Goal: Task Accomplishment & Management: Complete application form

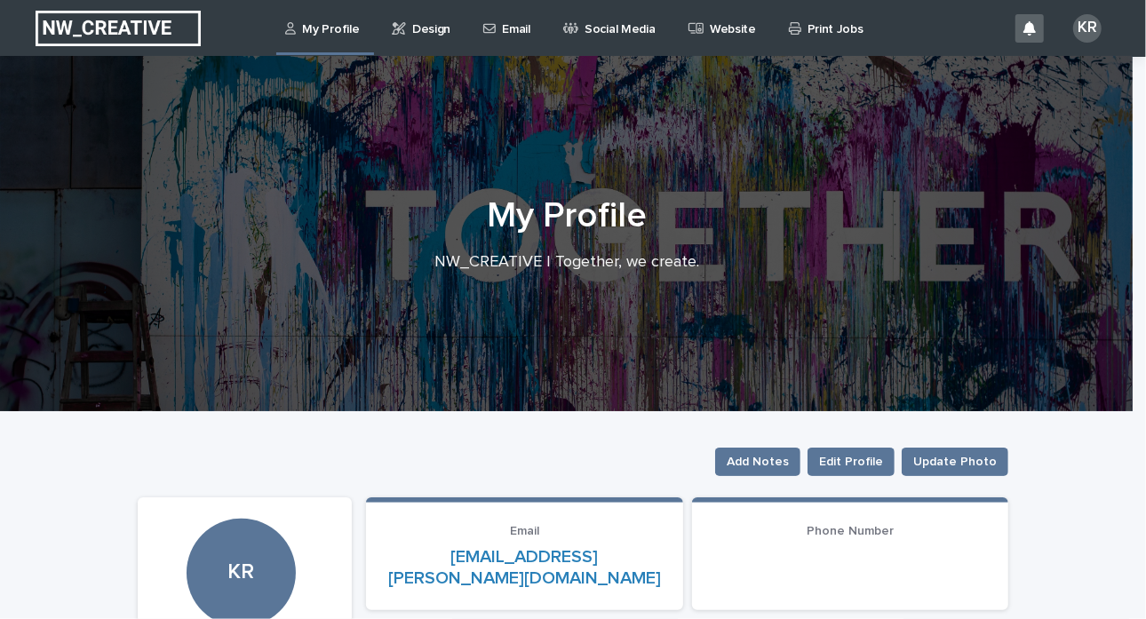
click at [520, 35] on p "Email" at bounding box center [516, 18] width 28 height 37
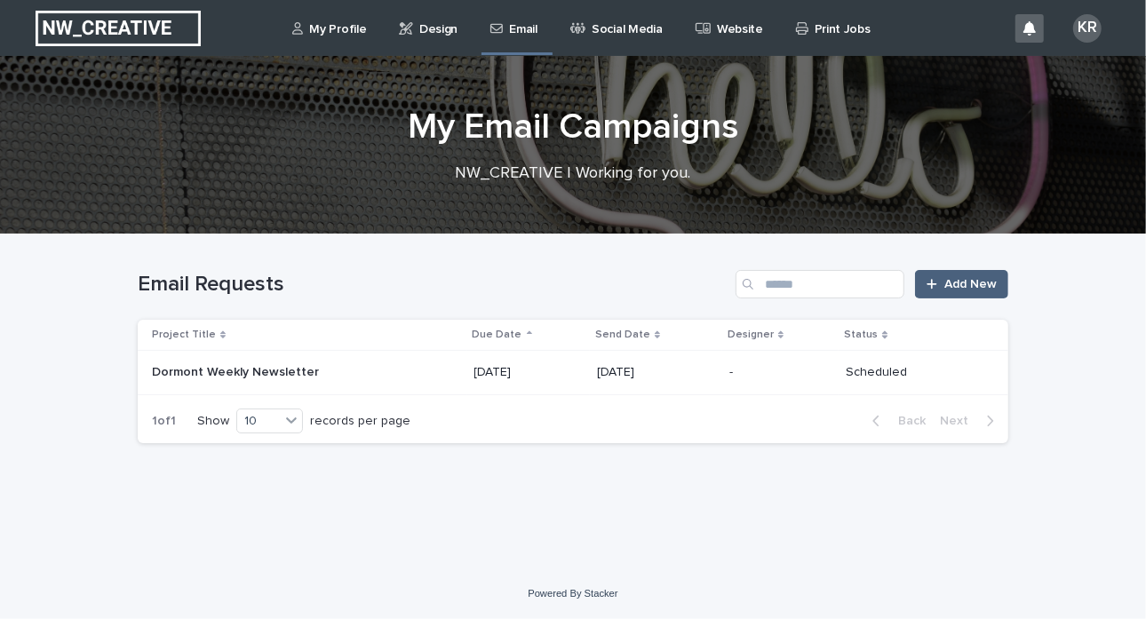
click at [982, 287] on span "Add New" at bounding box center [971, 284] width 52 height 12
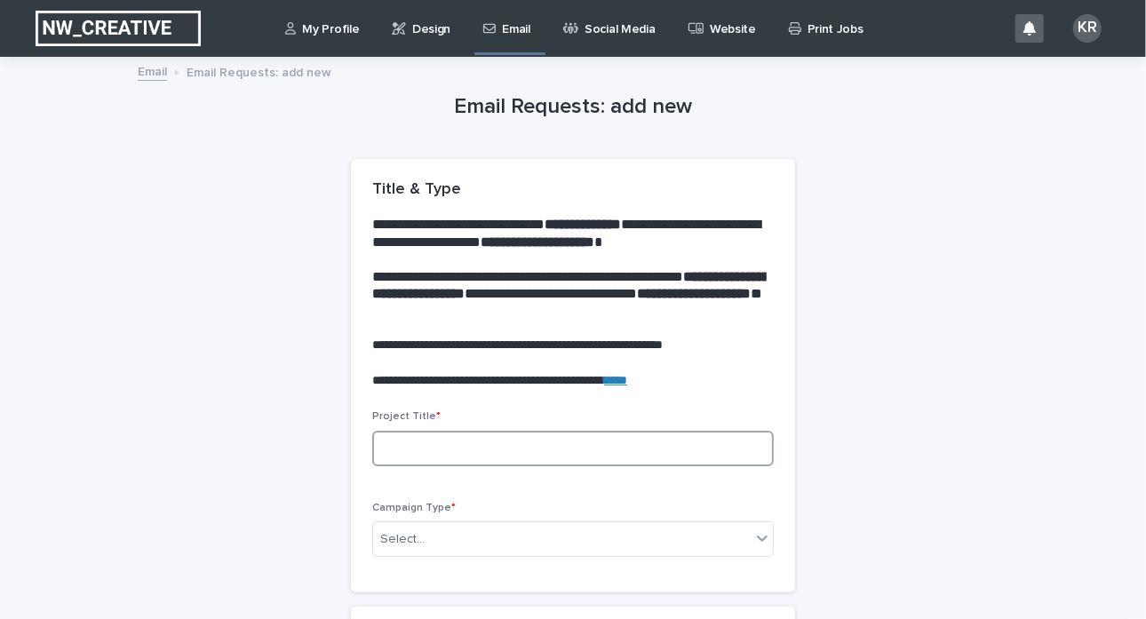
click at [434, 458] on input at bounding box center [573, 449] width 402 height 36
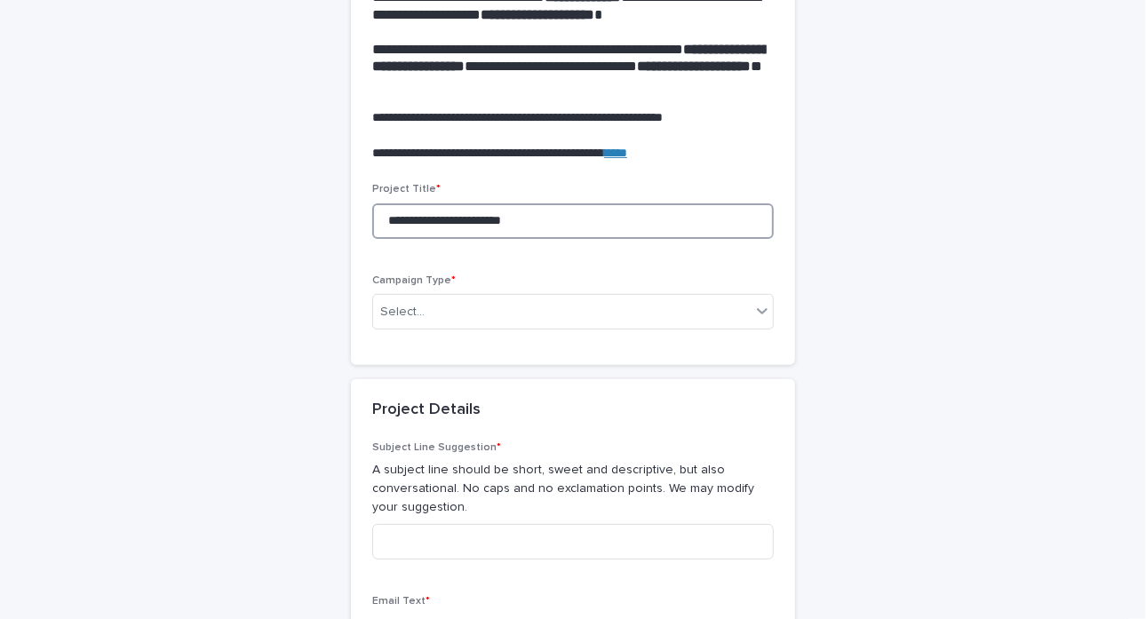
scroll to position [253, 0]
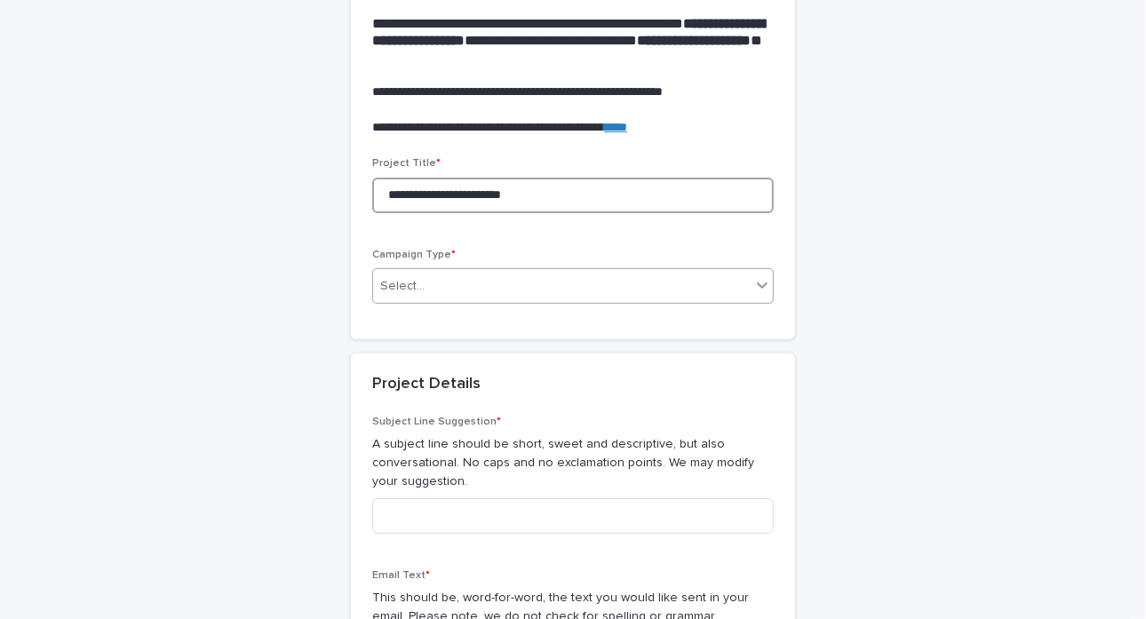
type input "**********"
click at [383, 285] on div "Select..." at bounding box center [402, 286] width 44 height 19
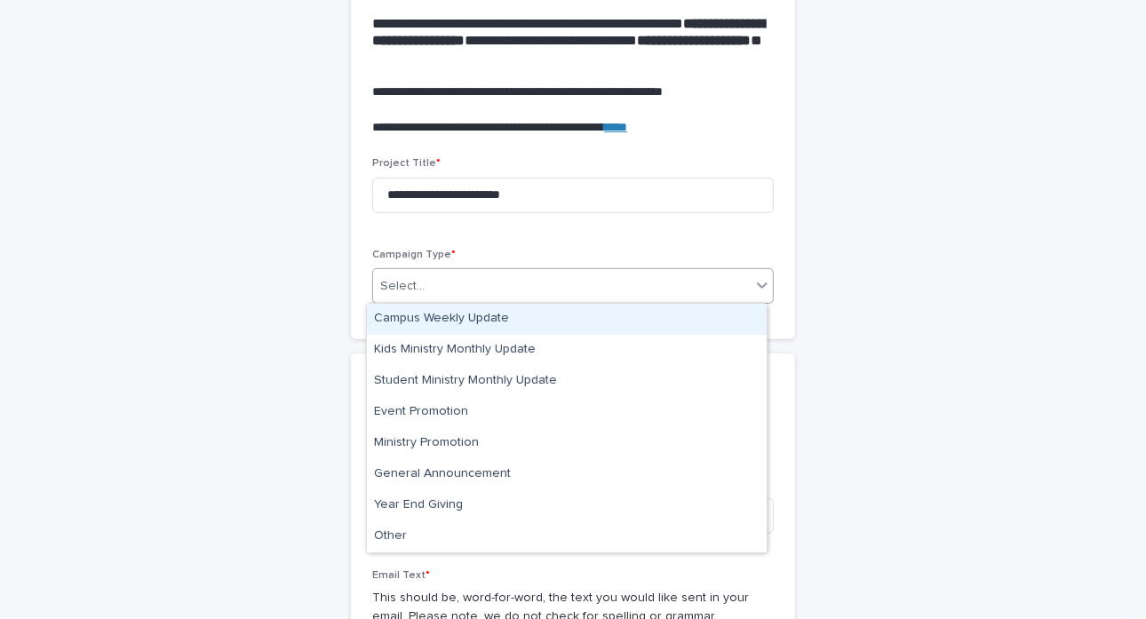
click at [403, 321] on div "Campus Weekly Update" at bounding box center [567, 319] width 400 height 31
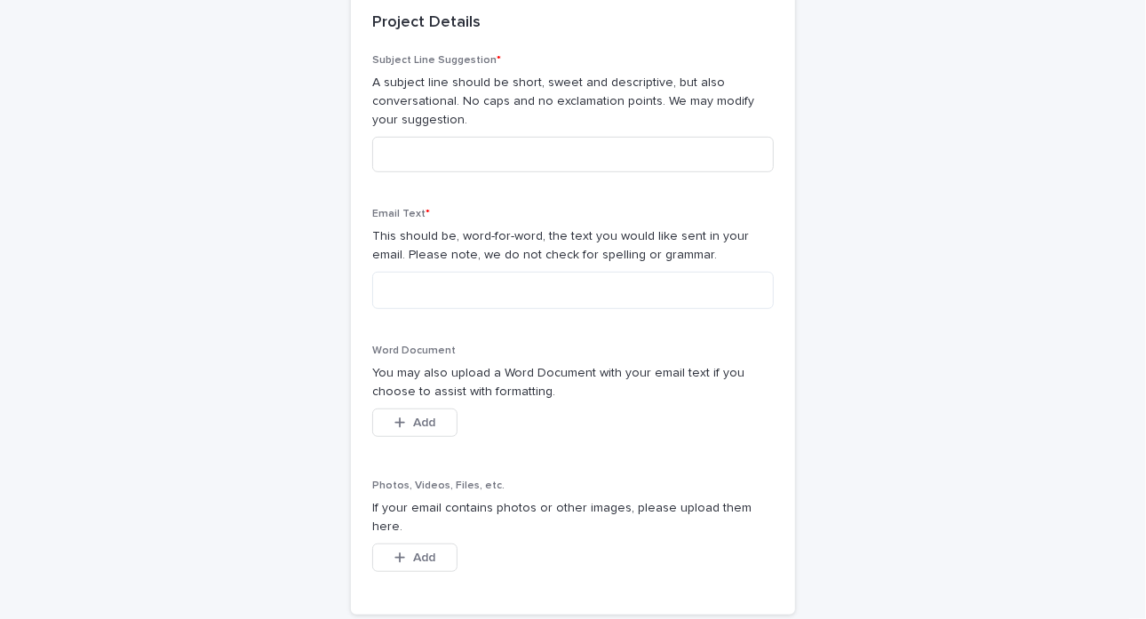
scroll to position [617, 0]
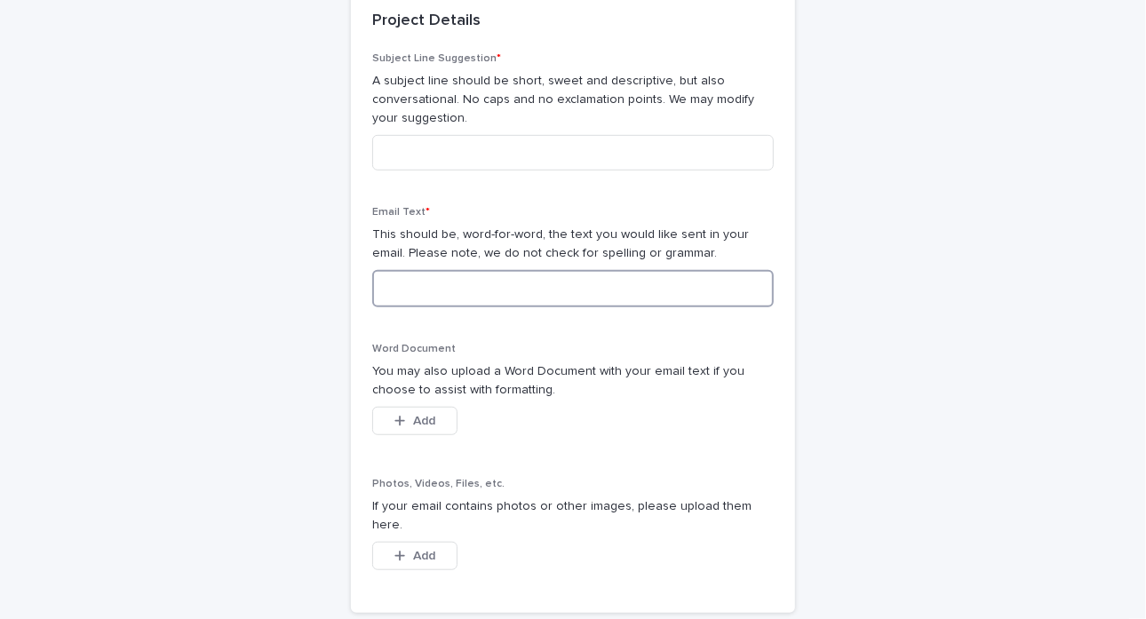
click at [413, 289] on textarea at bounding box center [573, 288] width 402 height 37
paste textarea "**********"
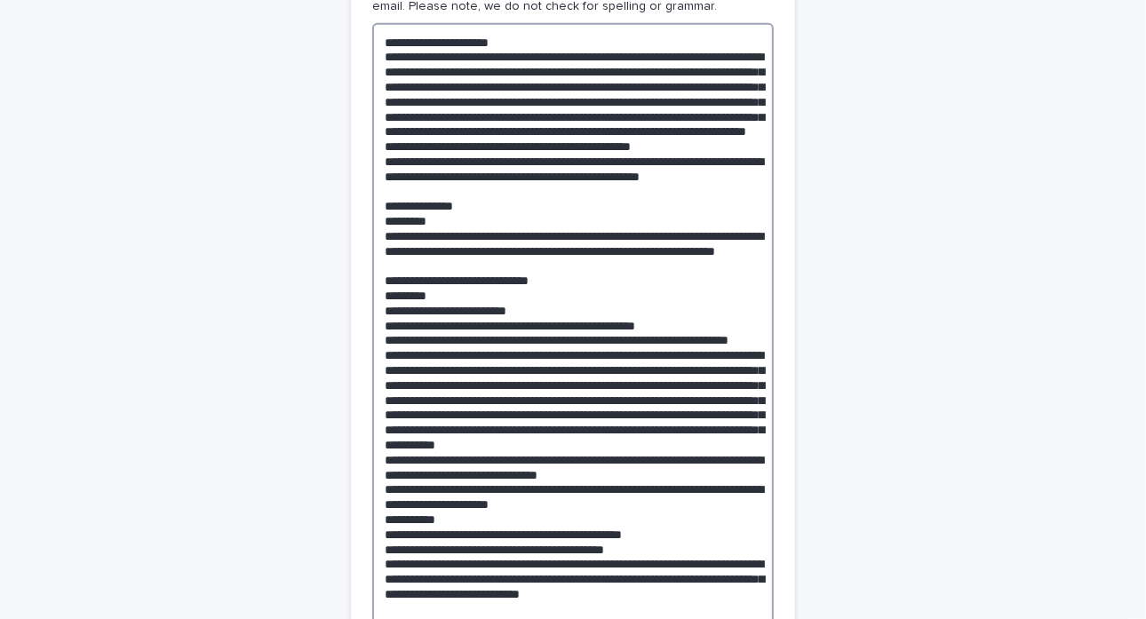
scroll to position [677, 0]
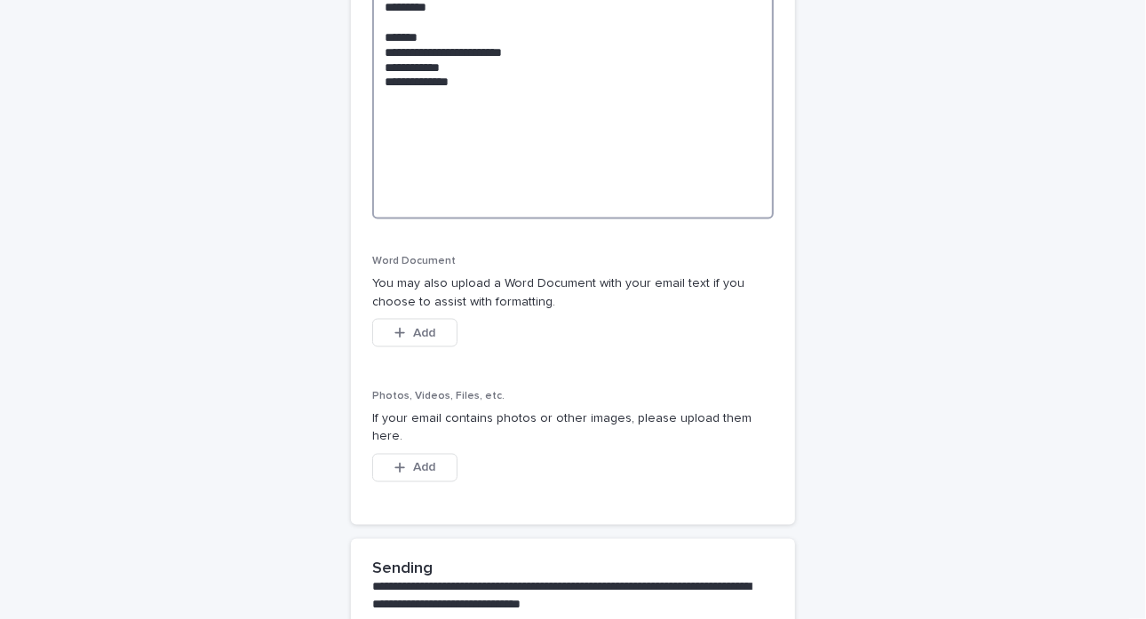
scroll to position [1571, 0]
type textarea "**********"
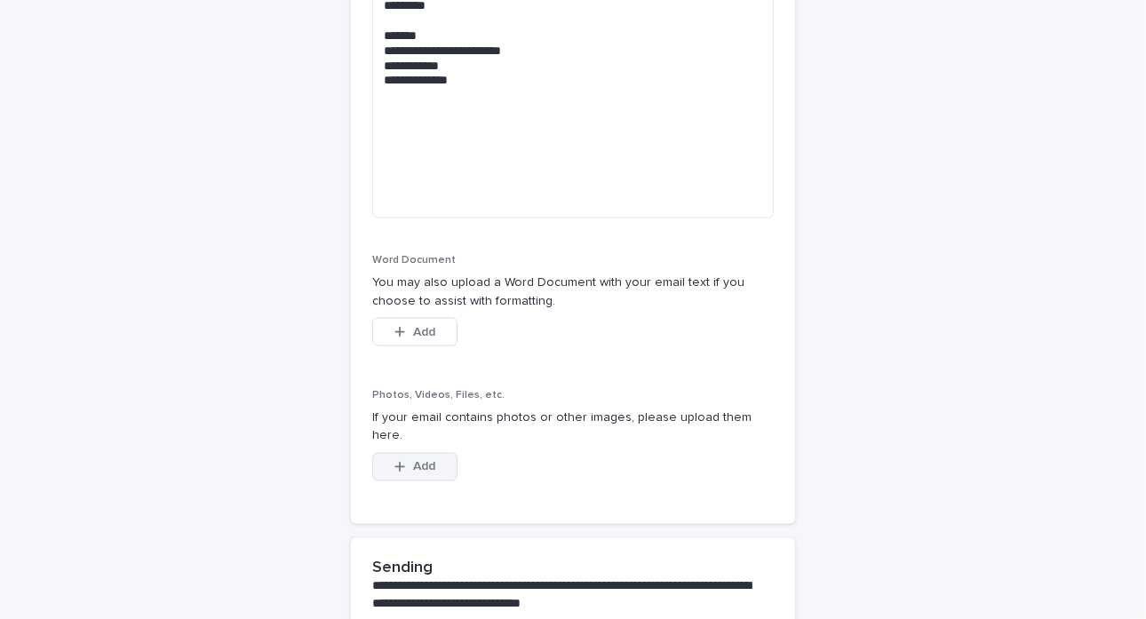
click at [398, 462] on icon "button" at bounding box center [400, 467] width 10 height 10
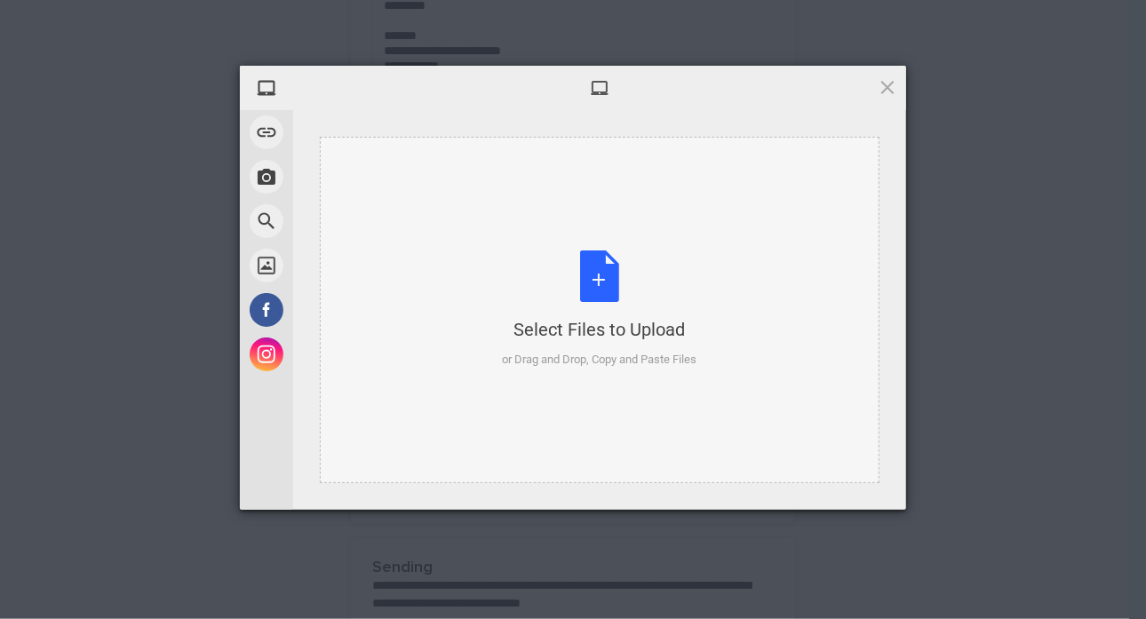
click at [577, 269] on div "Select Files to Upload or Drag and Drop, Copy and Paste Files" at bounding box center [600, 310] width 195 height 118
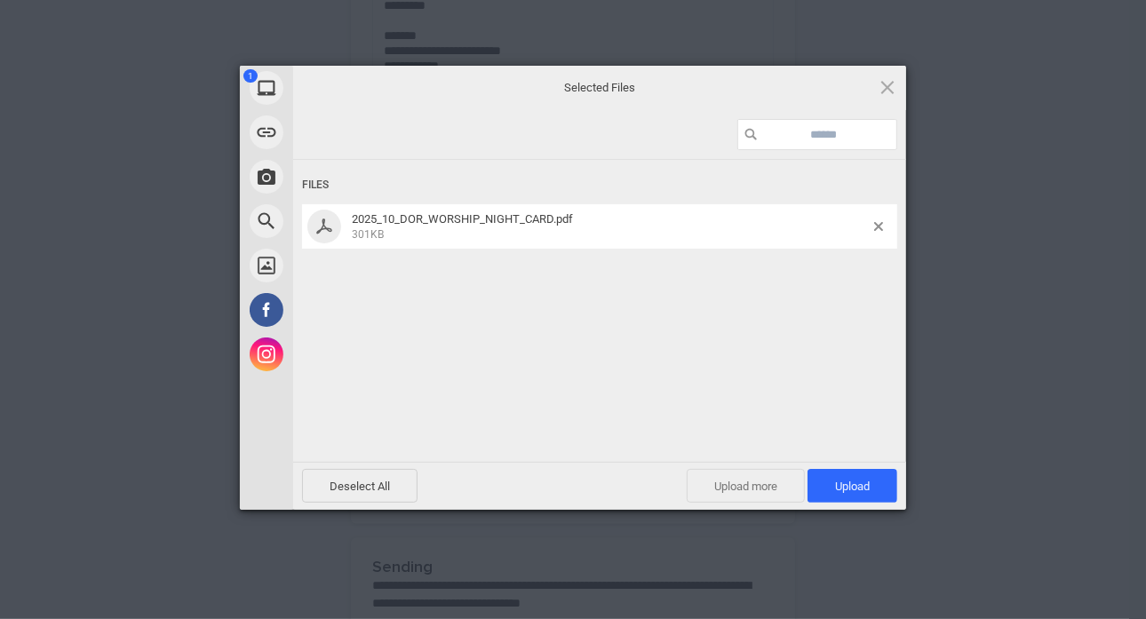
click at [738, 499] on span "Upload more" at bounding box center [746, 486] width 118 height 34
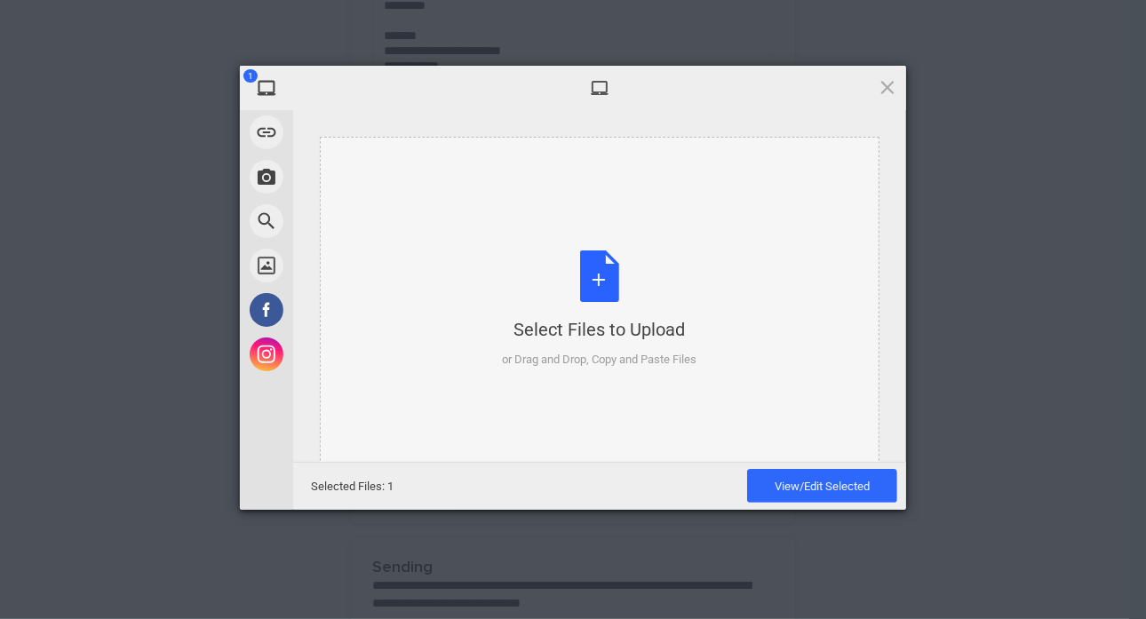
click at [613, 268] on div "Select Files to Upload or Drag and Drop, Copy and Paste Files" at bounding box center [600, 310] width 195 height 118
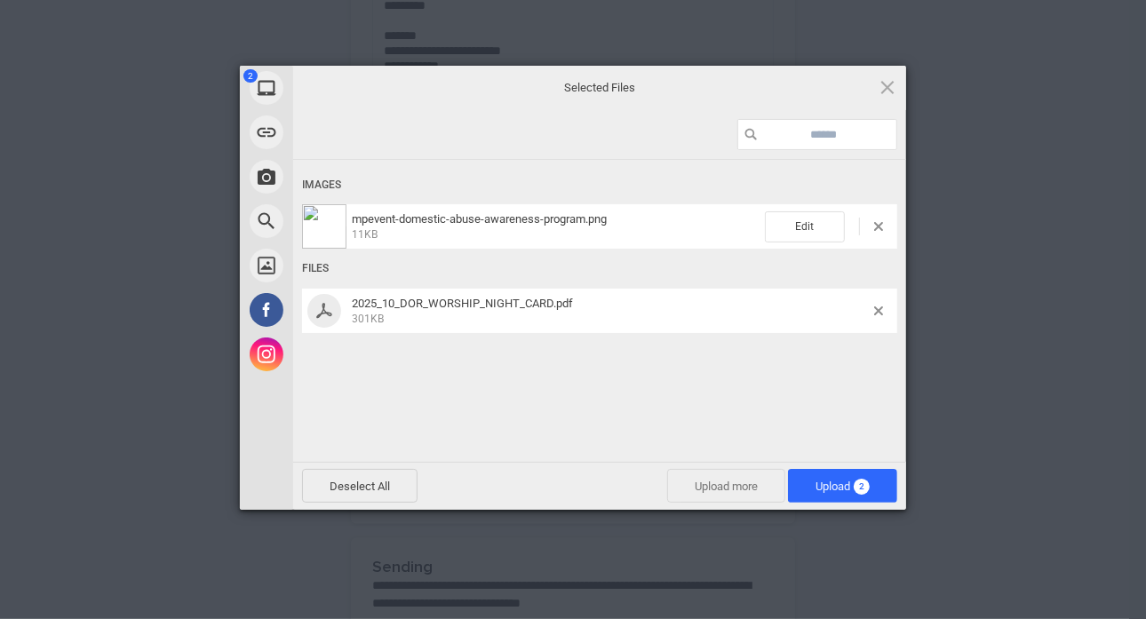
click at [722, 484] on span "Upload more" at bounding box center [726, 486] width 118 height 34
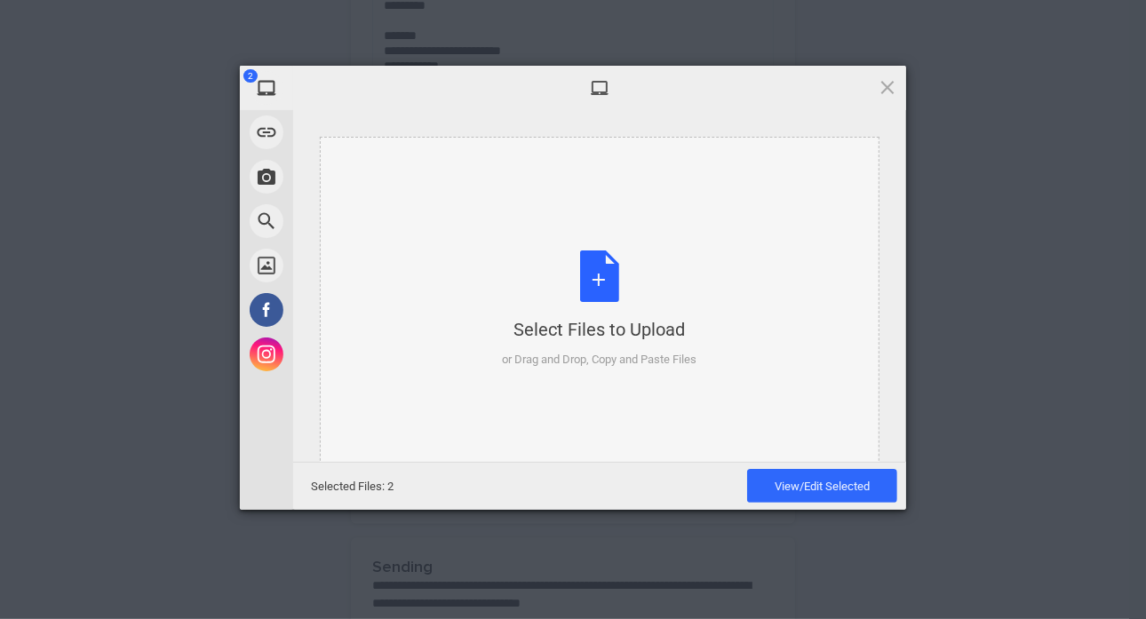
click at [602, 277] on div "Select Files to Upload or Drag and Drop, Copy and Paste Files" at bounding box center [600, 310] width 195 height 118
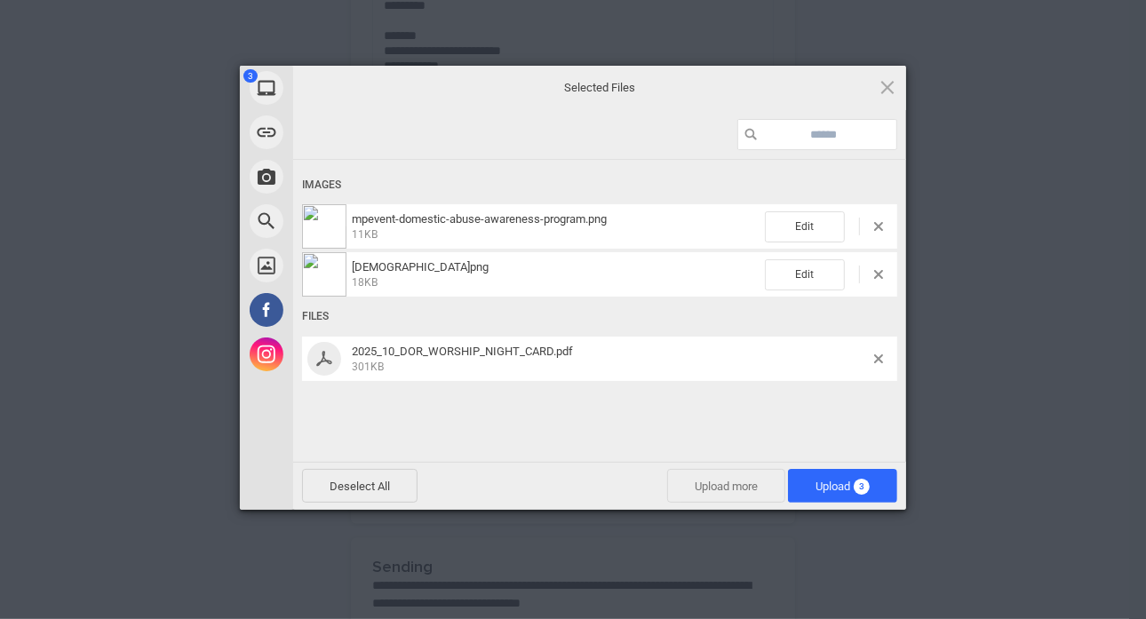
click at [729, 478] on span "Upload more" at bounding box center [726, 486] width 118 height 34
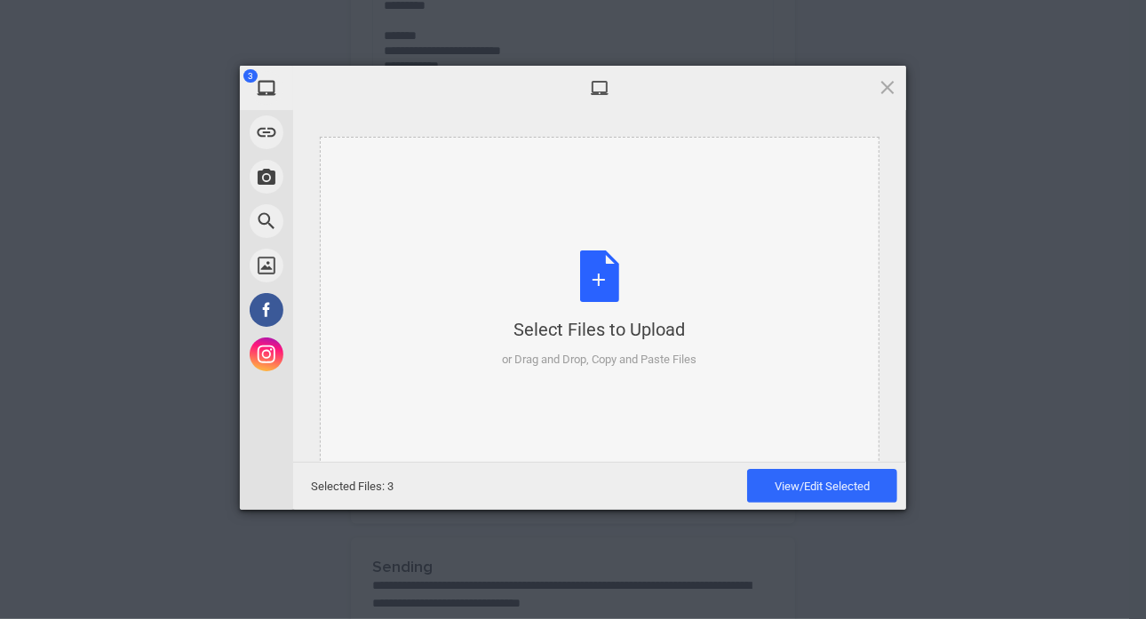
click at [613, 232] on div "Select Files to Upload or Drag and Drop, Copy and Paste Files" at bounding box center [600, 310] width 560 height 347
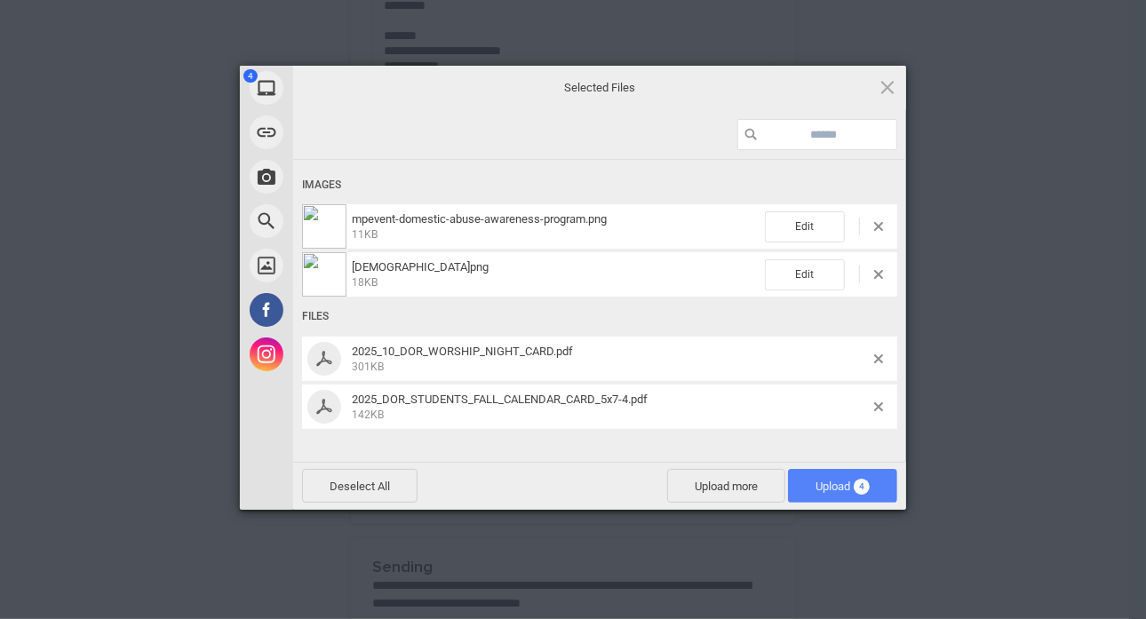
click at [841, 494] on span "Upload 4" at bounding box center [842, 486] width 109 height 34
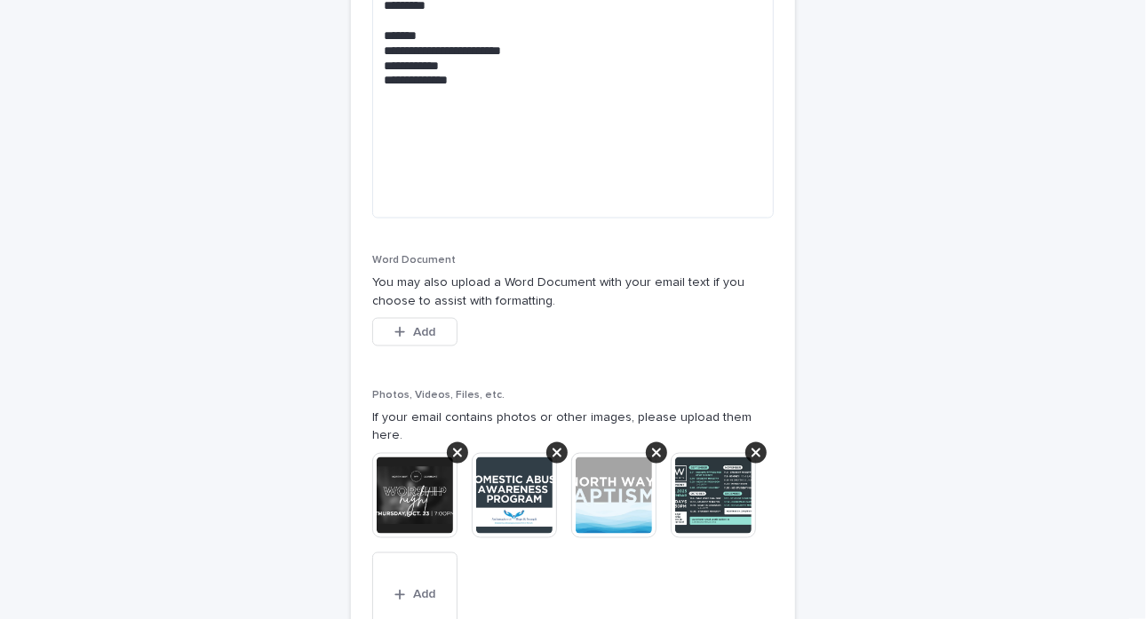
click at [407, 490] on img at bounding box center [414, 495] width 85 height 85
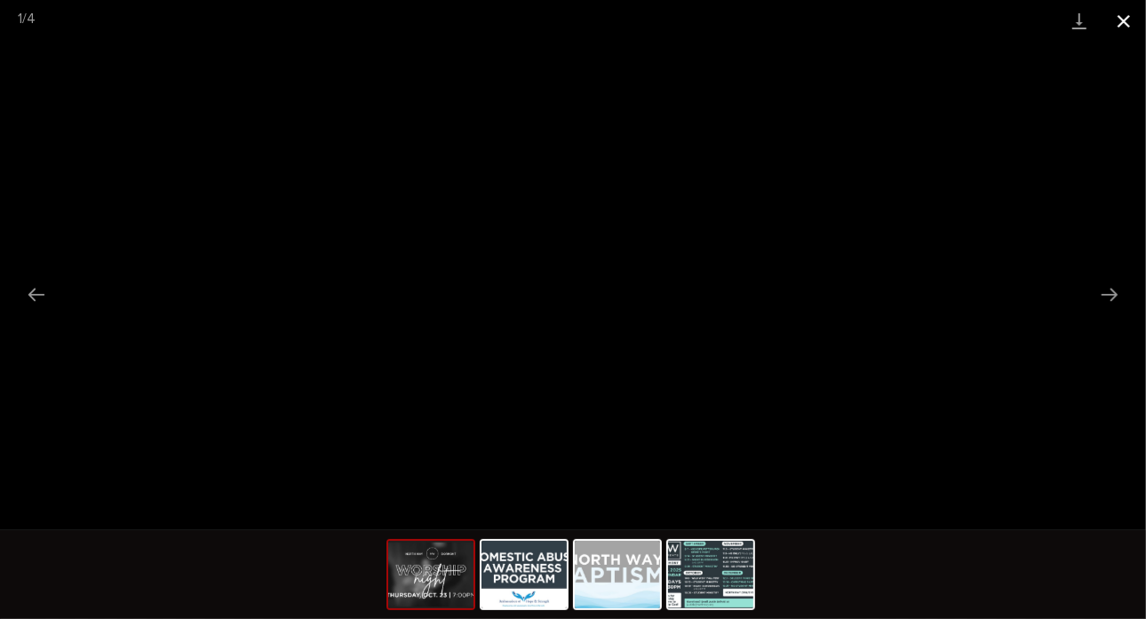
click at [1128, 17] on button "Close gallery" at bounding box center [1124, 21] width 44 height 42
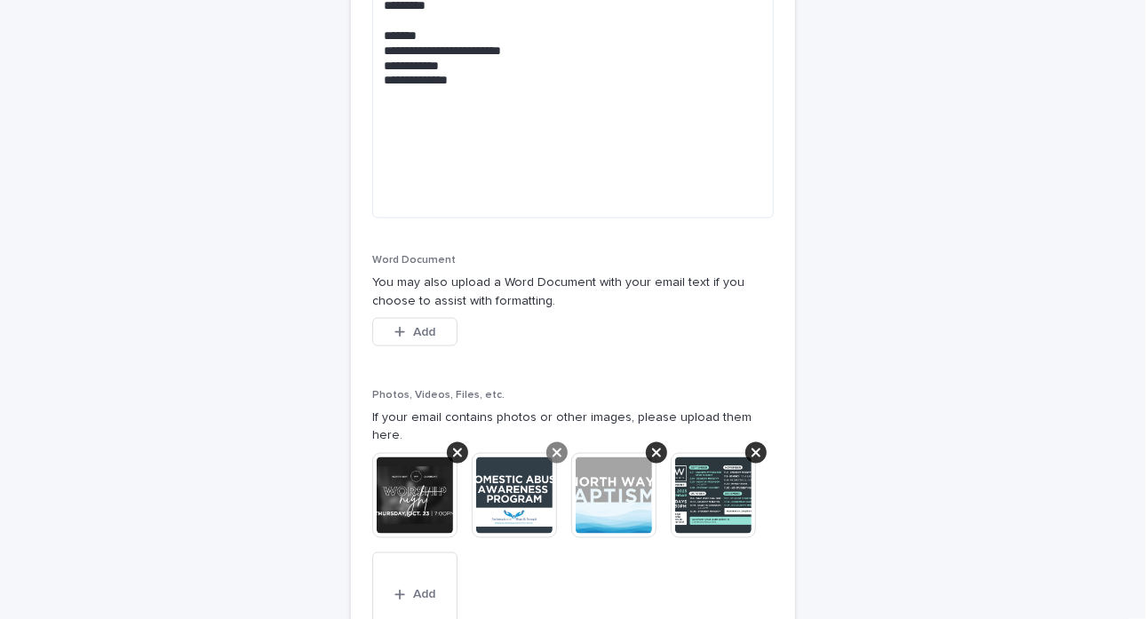
click at [453, 446] on icon at bounding box center [457, 453] width 9 height 14
click at [553, 446] on icon at bounding box center [557, 453] width 9 height 14
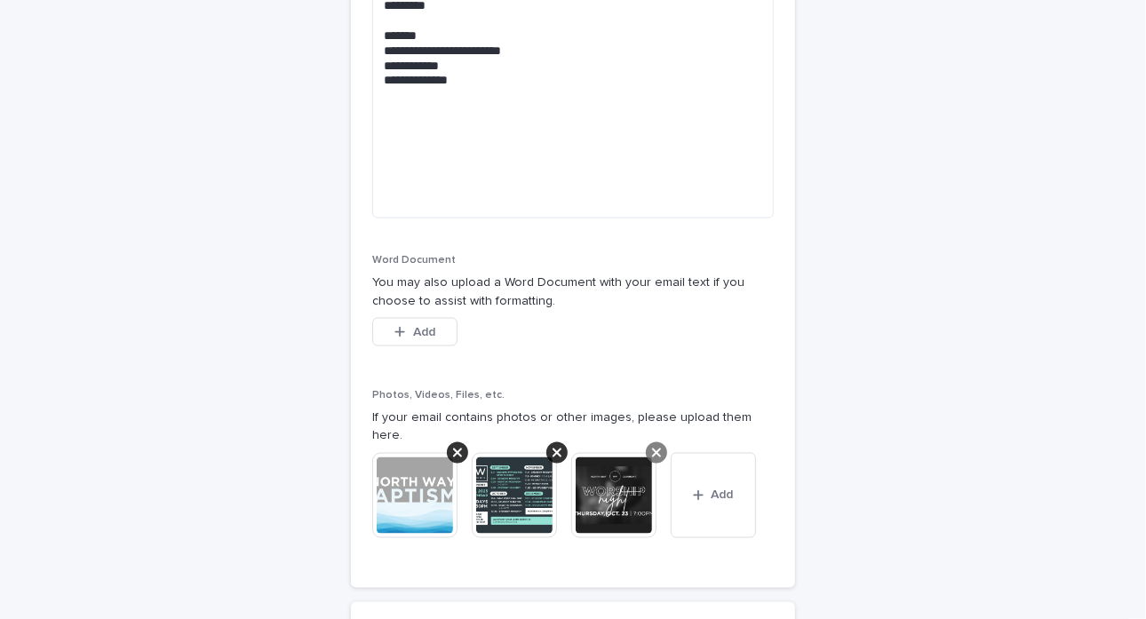
click at [652, 449] on icon at bounding box center [656, 453] width 9 height 9
click at [612, 490] on span "Add" at bounding box center [623, 496] width 22 height 12
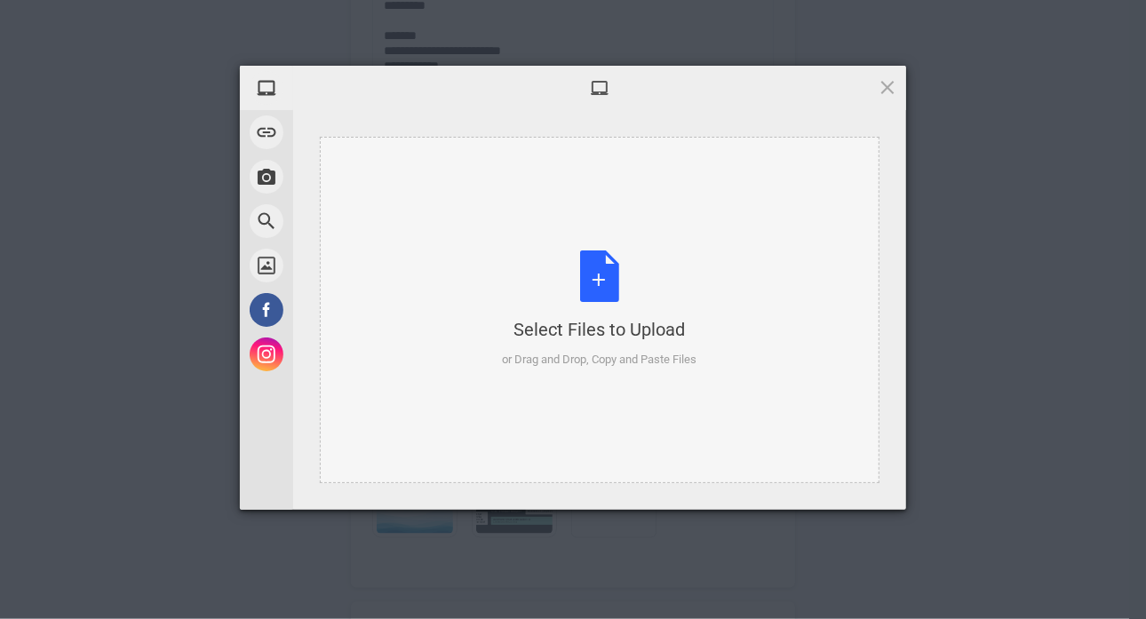
click at [576, 271] on div "Select Files to Upload or Drag and Drop, Copy and Paste Files" at bounding box center [600, 310] width 195 height 118
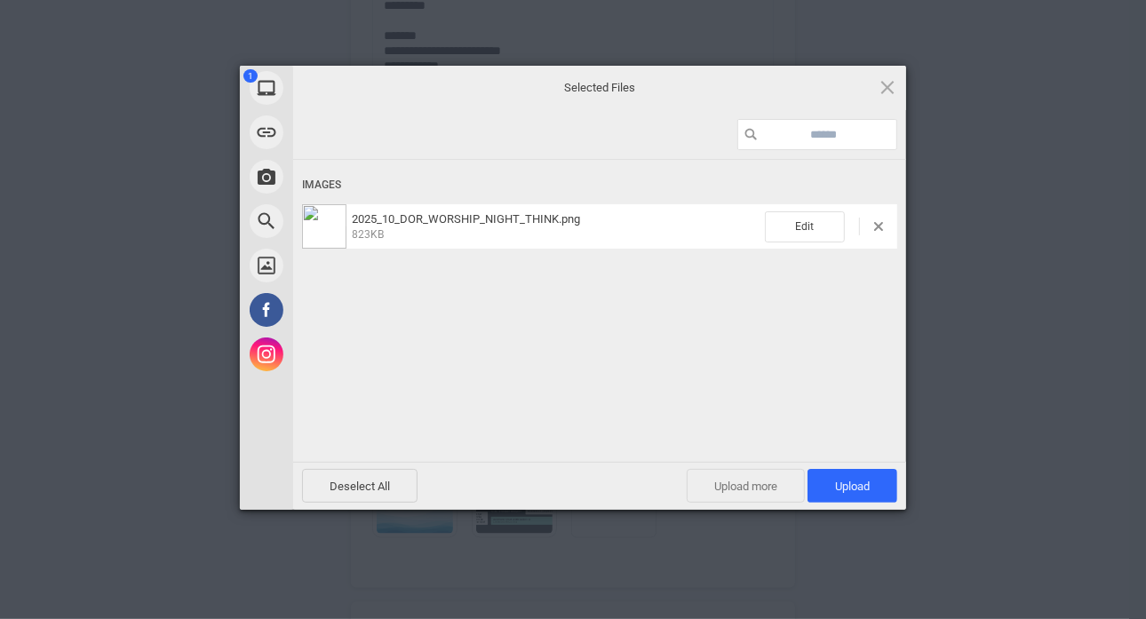
click at [768, 488] on span "Upload more" at bounding box center [746, 486] width 118 height 34
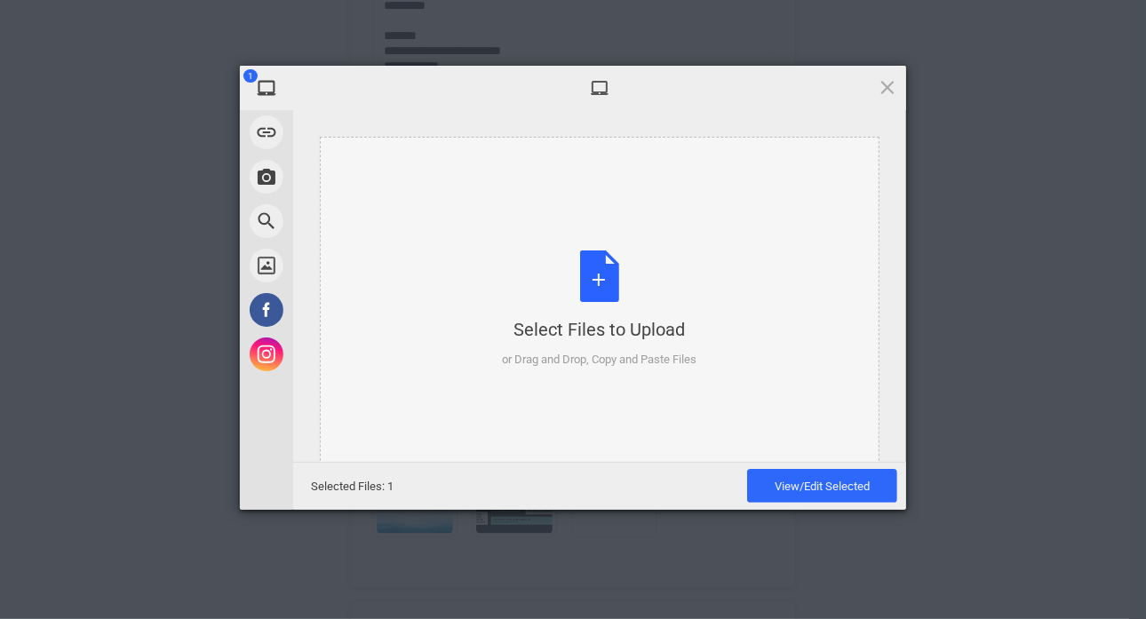
click at [555, 247] on div "Select Files to Upload or Drag and Drop, Copy and Paste Files" at bounding box center [600, 310] width 560 height 347
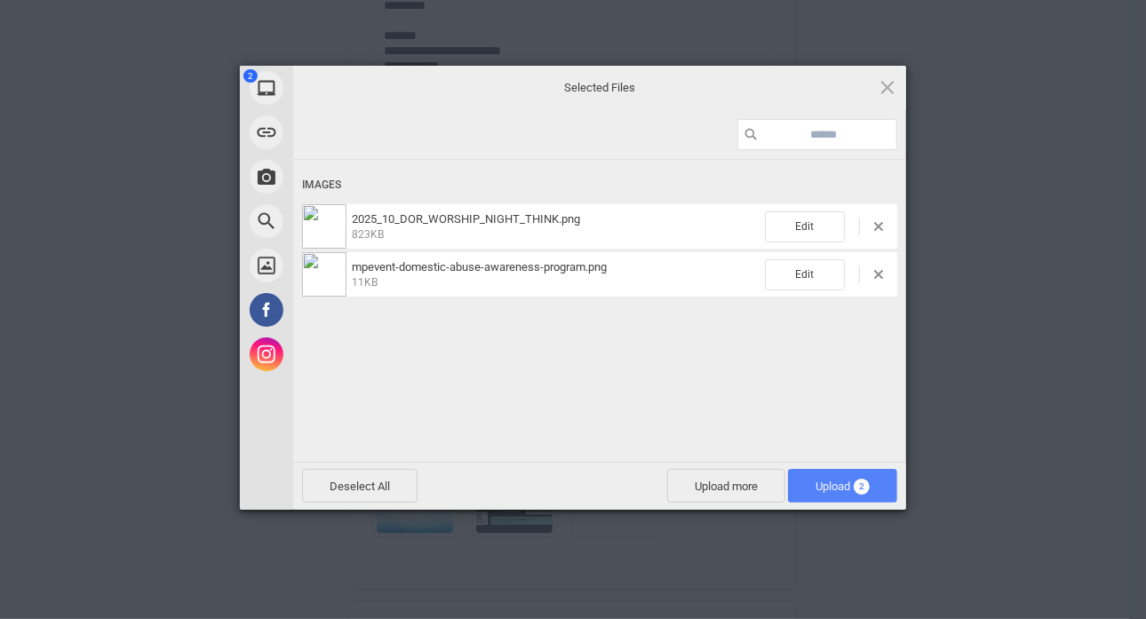
click at [842, 481] on span "Upload 2" at bounding box center [843, 486] width 54 height 13
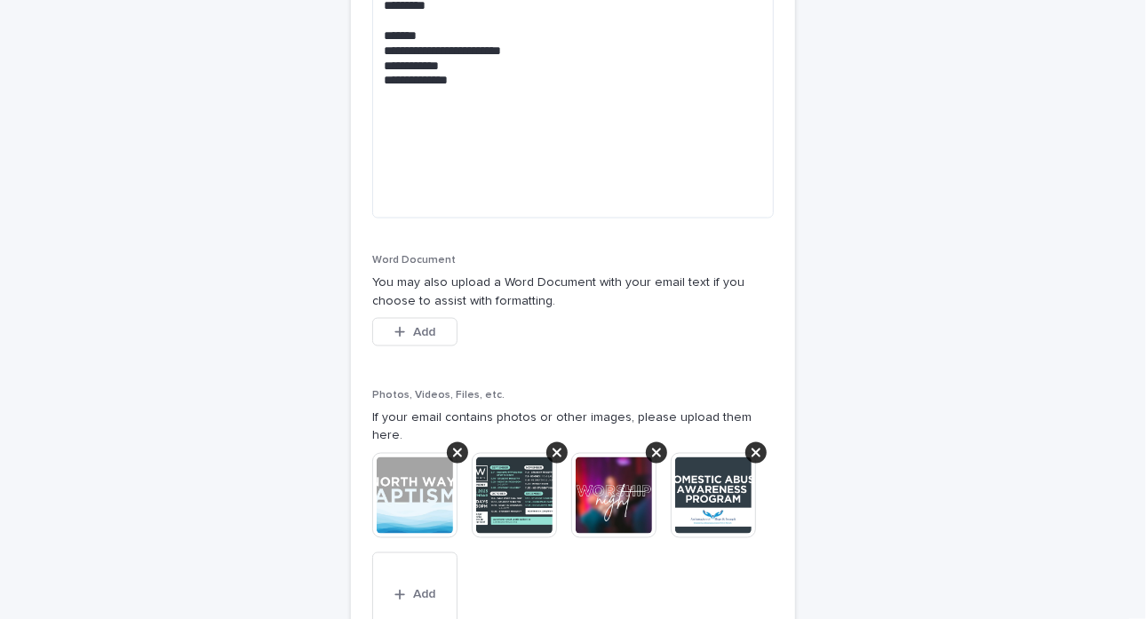
click at [595, 484] on img at bounding box center [613, 495] width 85 height 85
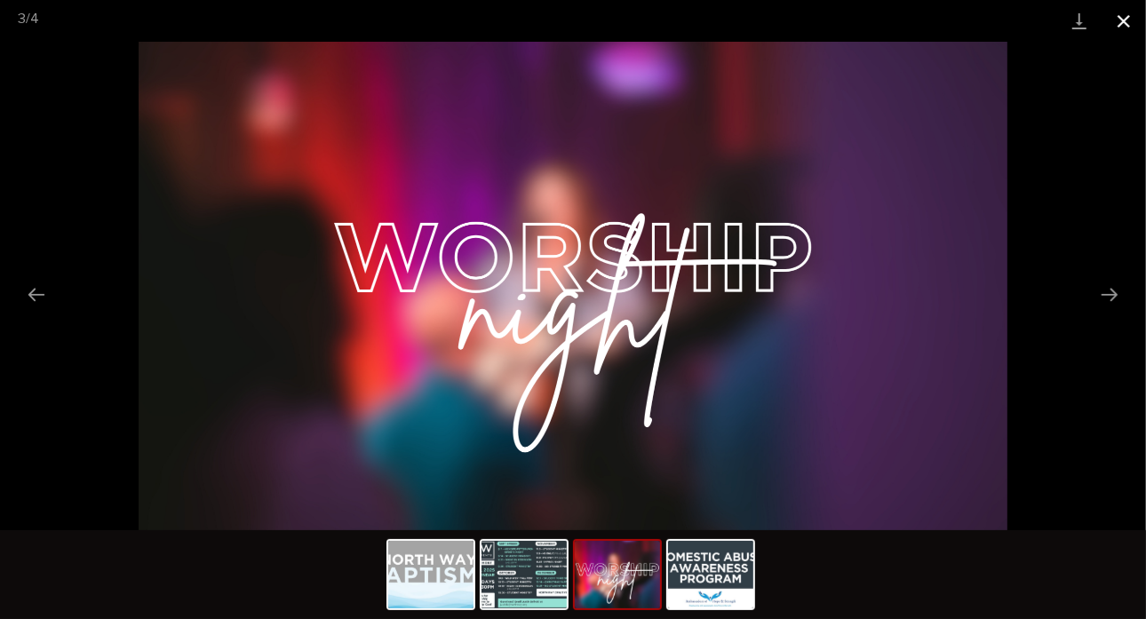
click at [1117, 25] on button "Close gallery" at bounding box center [1124, 21] width 44 height 42
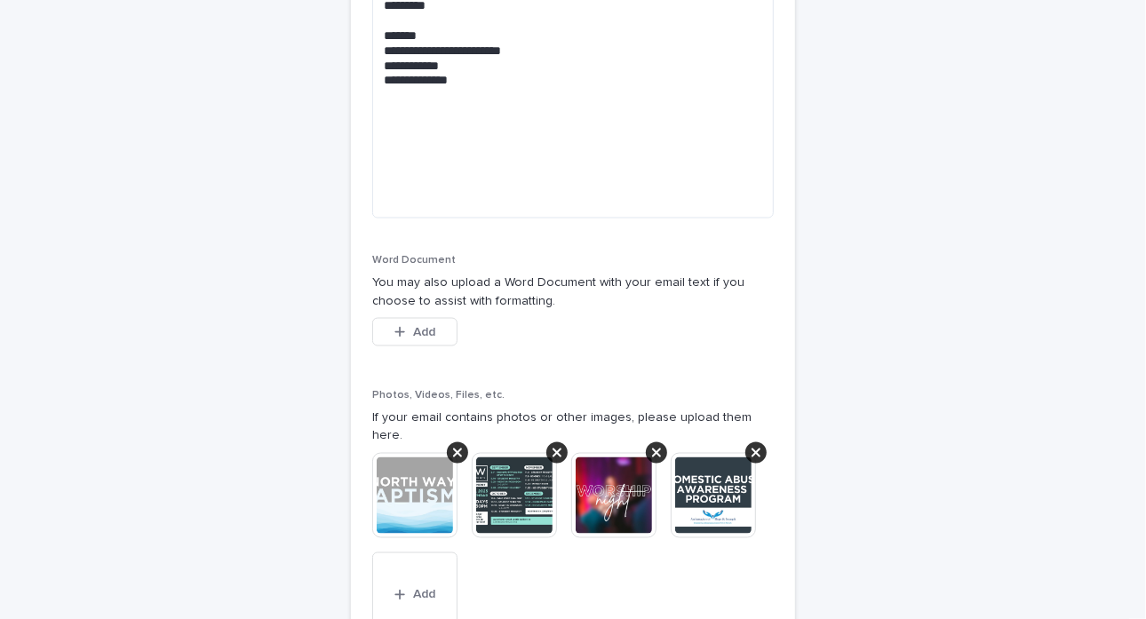
click at [716, 467] on img at bounding box center [713, 495] width 85 height 85
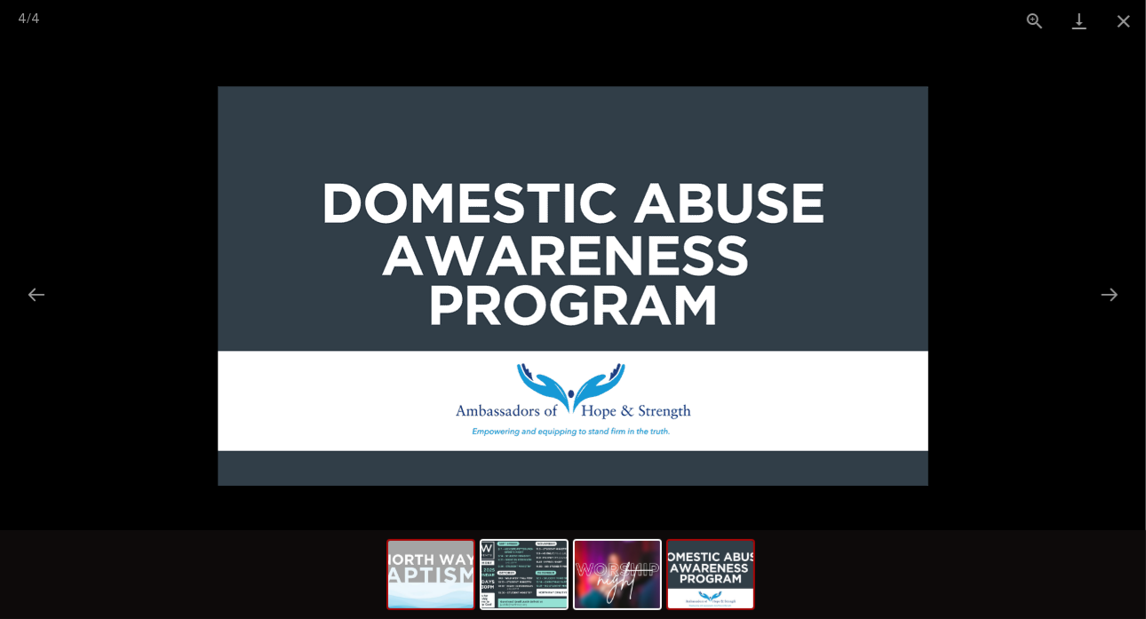
click at [432, 572] on img at bounding box center [430, 575] width 85 height 68
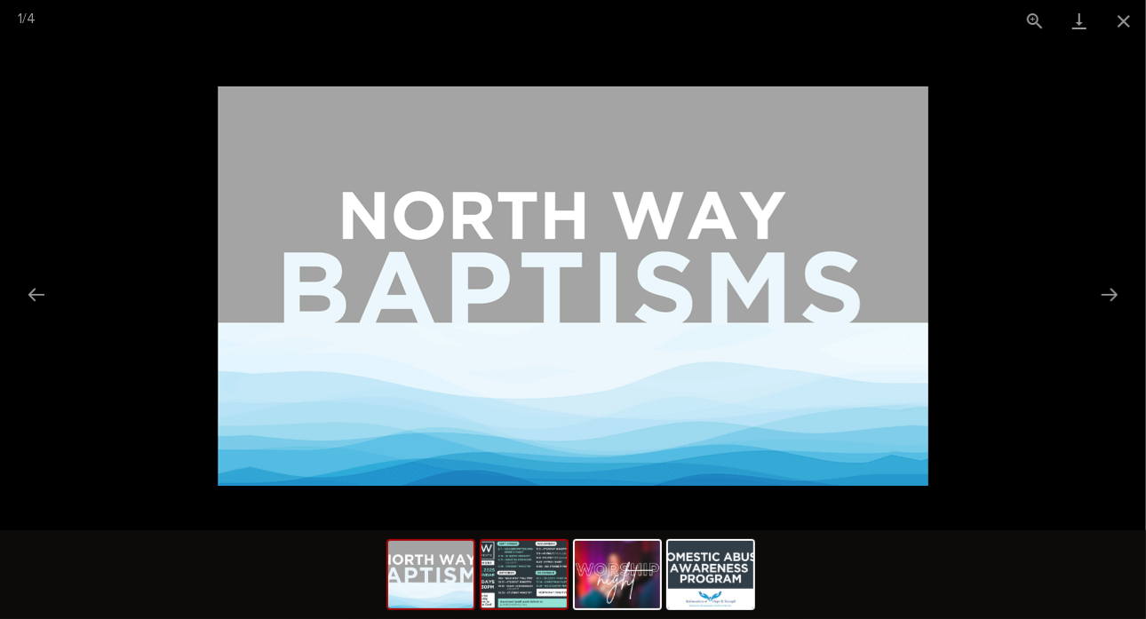
click at [523, 582] on img at bounding box center [524, 575] width 85 height 68
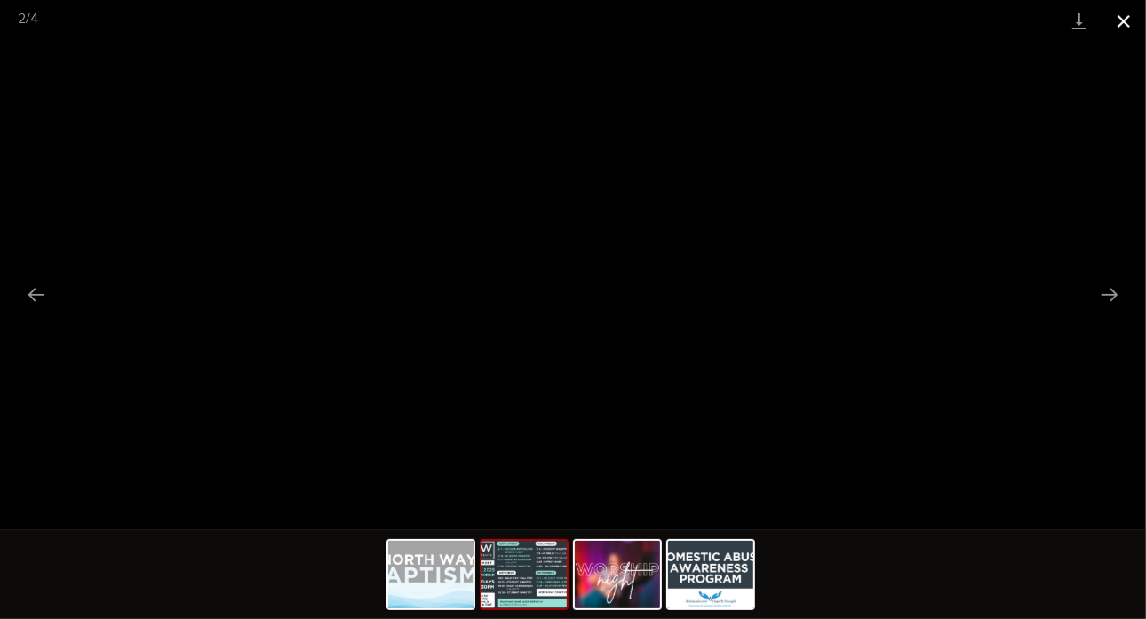
click at [1121, 20] on button "Close gallery" at bounding box center [1124, 21] width 44 height 42
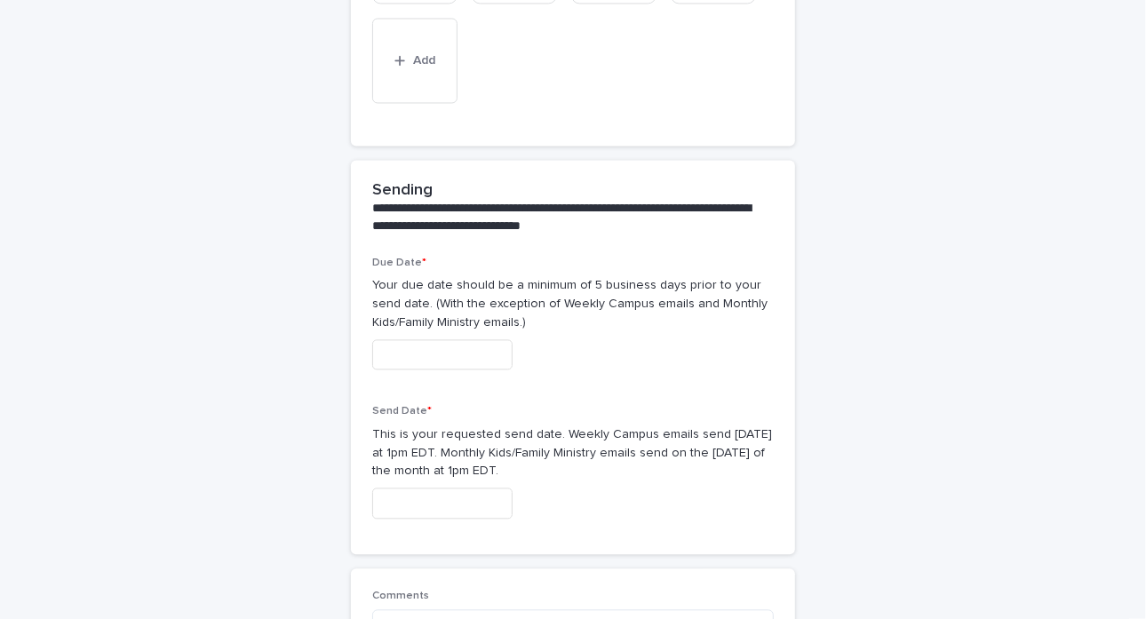
scroll to position [2108, 0]
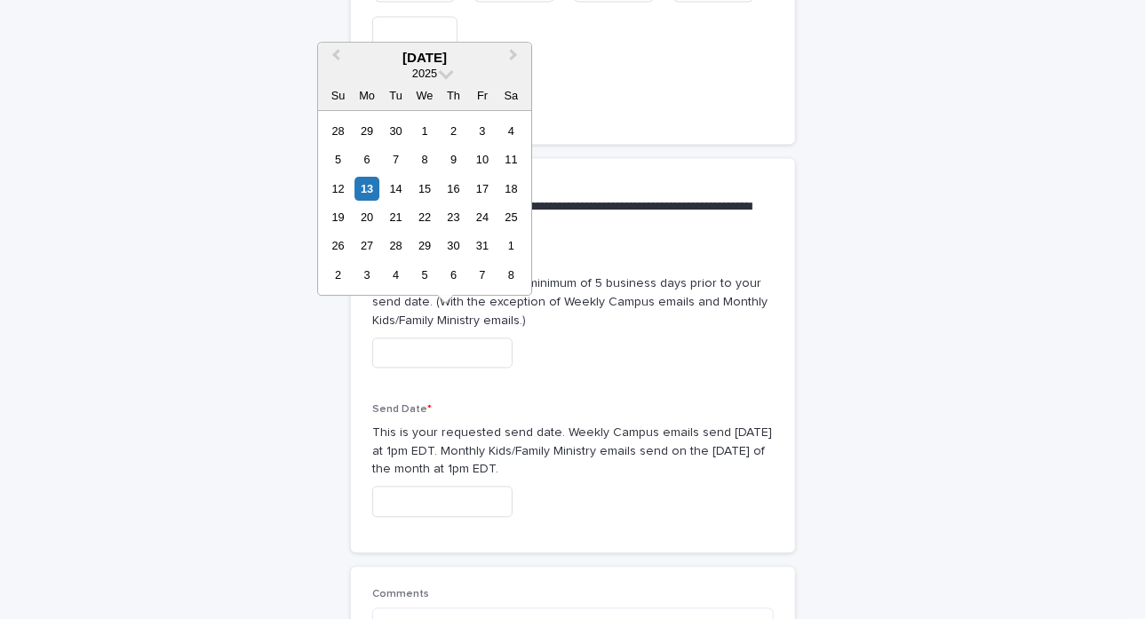
click at [403, 345] on input "text" at bounding box center [442, 353] width 140 height 31
click at [371, 190] on div "13" at bounding box center [367, 189] width 24 height 24
type input "**********"
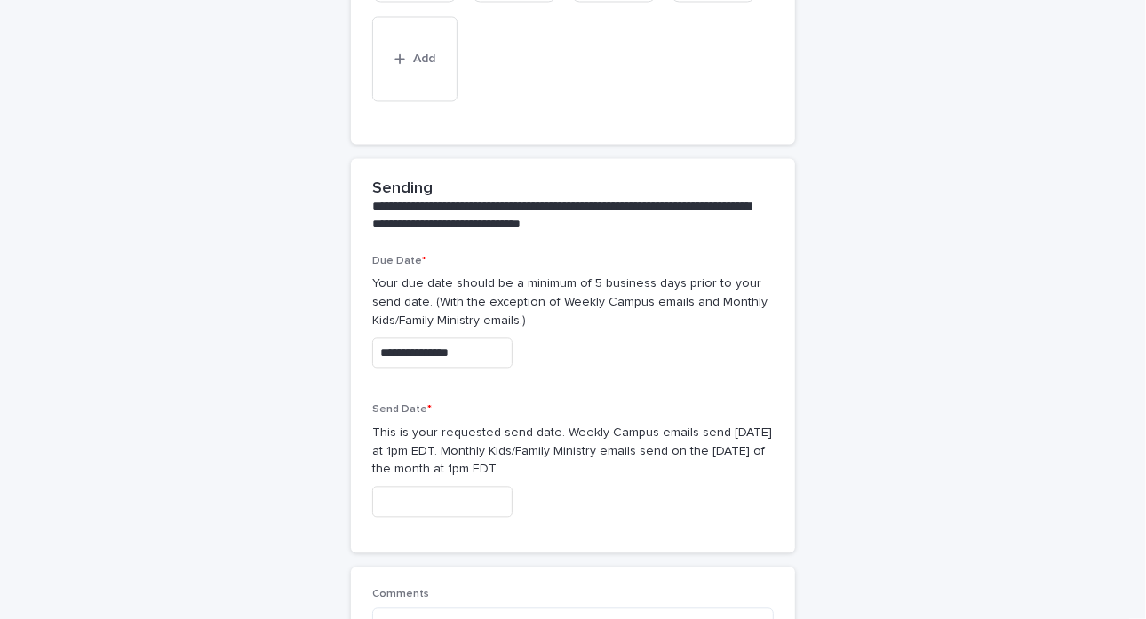
click at [418, 486] on input "text" at bounding box center [442, 501] width 140 height 31
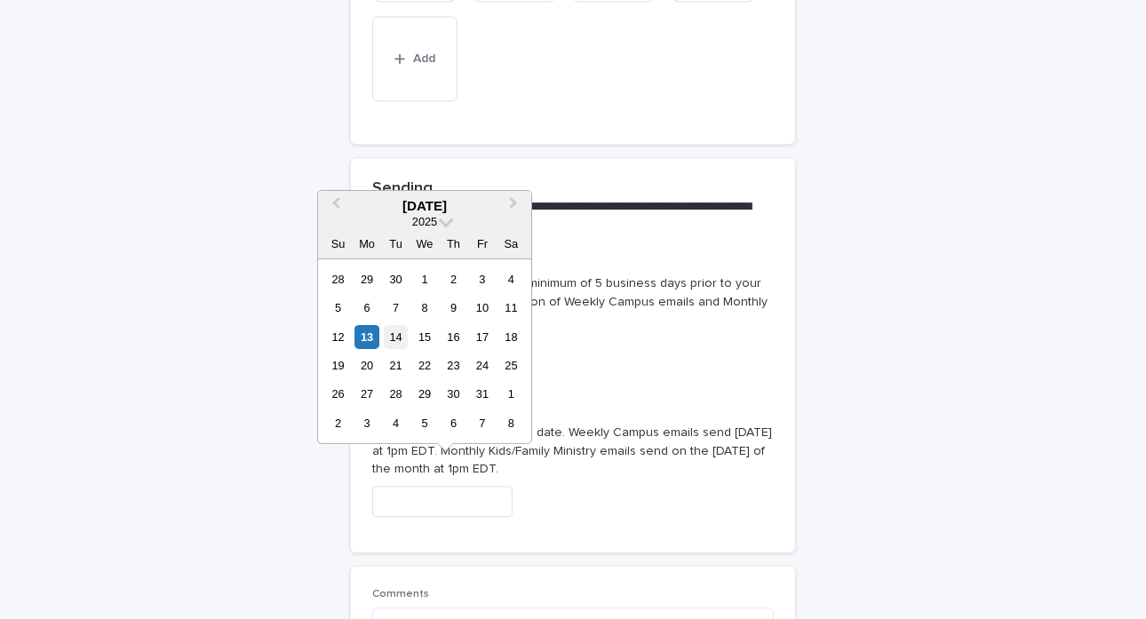
click at [400, 331] on div "14" at bounding box center [396, 337] width 24 height 24
type input "**********"
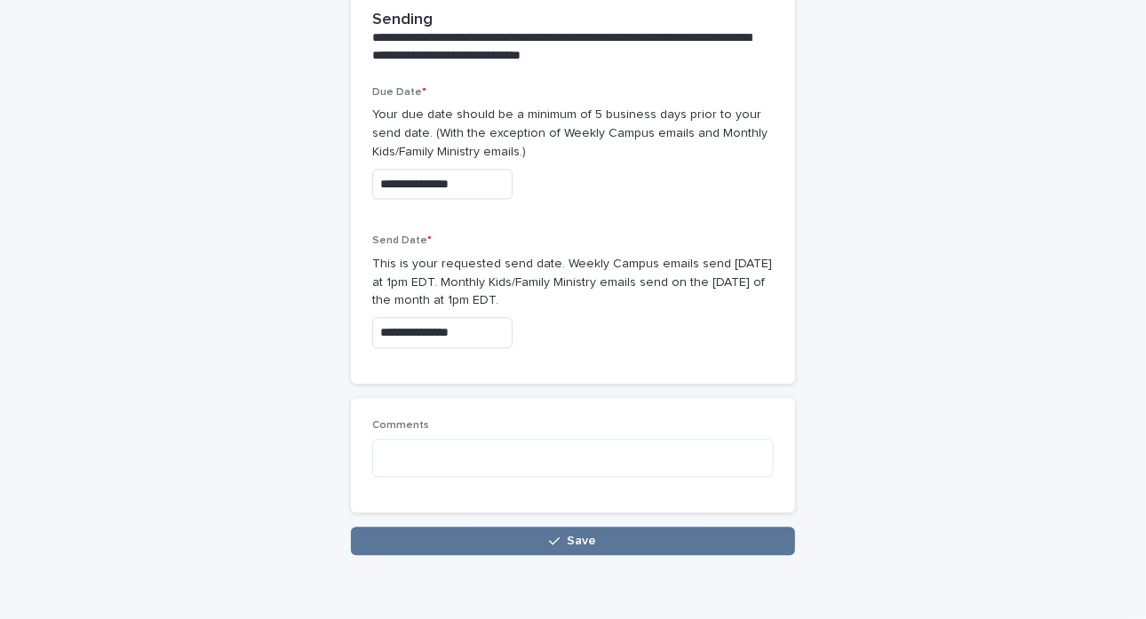
scroll to position [2279, 0]
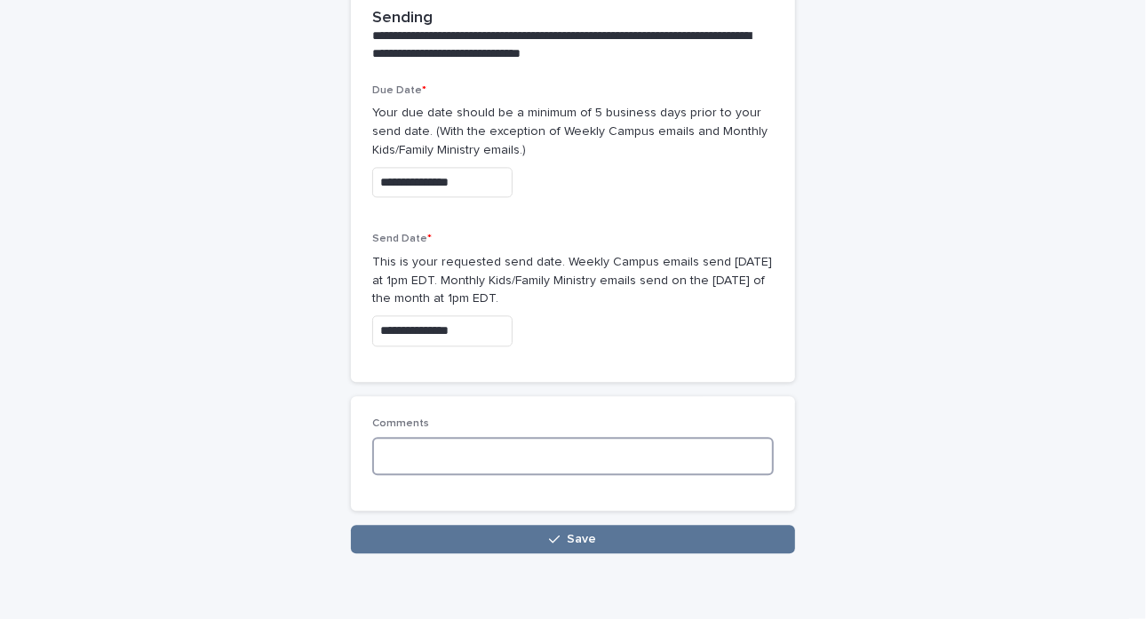
click at [408, 437] on textarea at bounding box center [573, 455] width 402 height 37
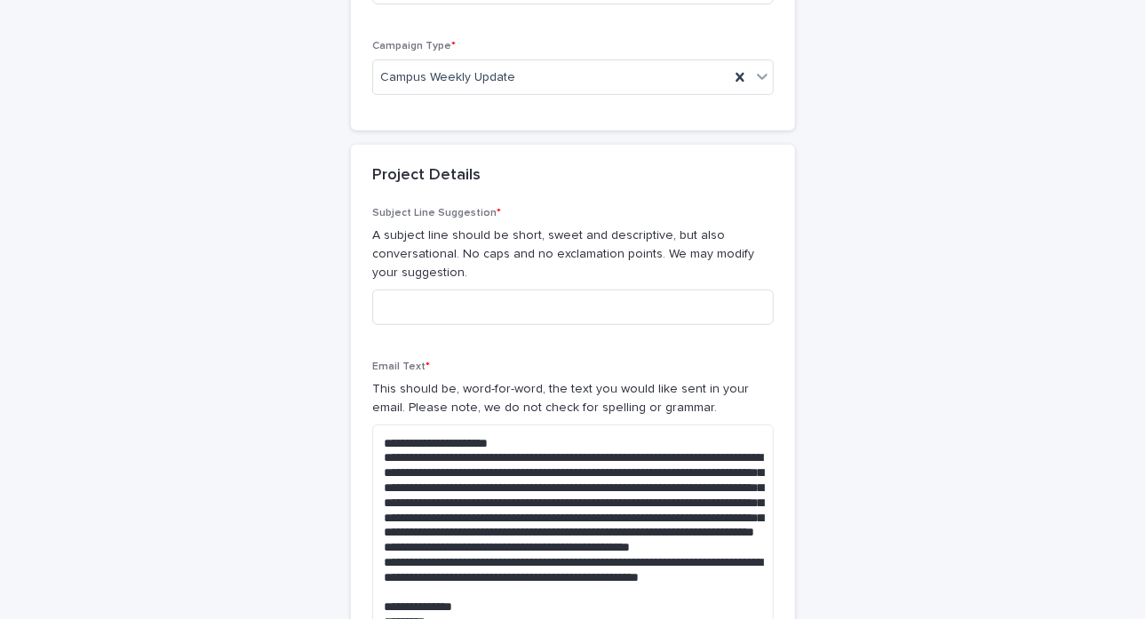
type textarea "**********"
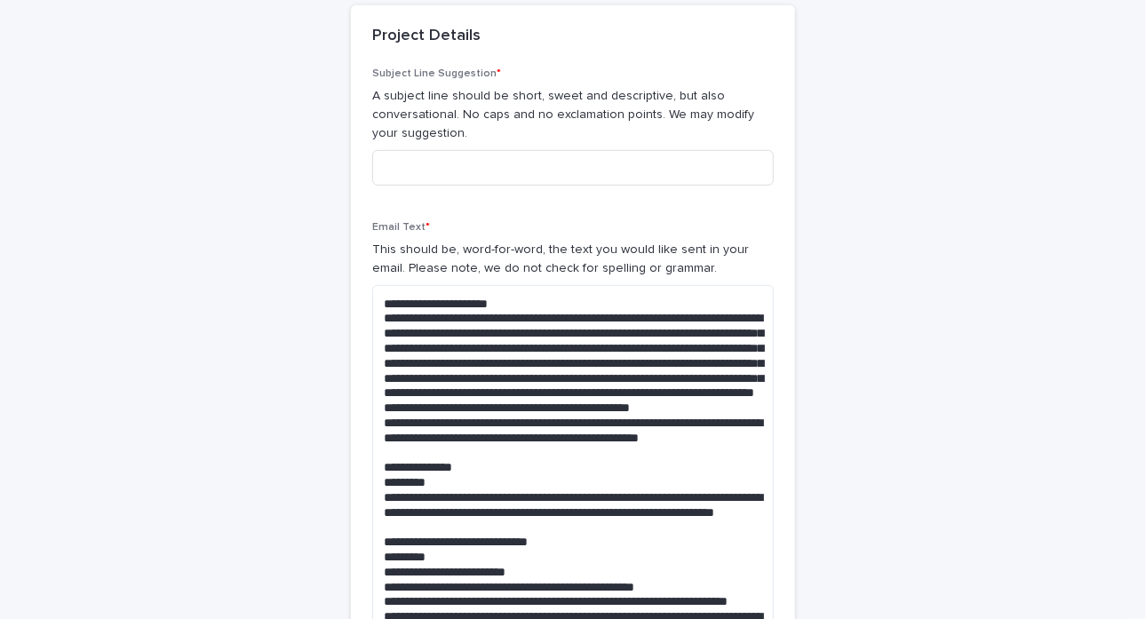
scroll to position [603, 0]
drag, startPoint x: 312, startPoint y: 451, endPoint x: 129, endPoint y: 375, distance: 198.4
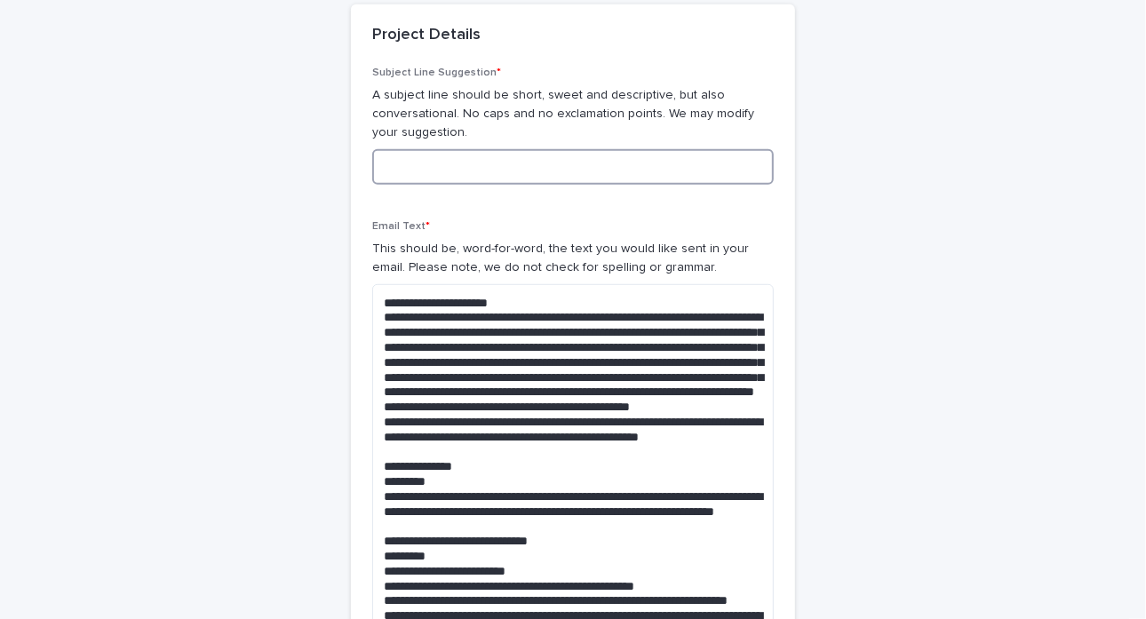
click at [403, 164] on input at bounding box center [573, 167] width 402 height 36
type input "**********"
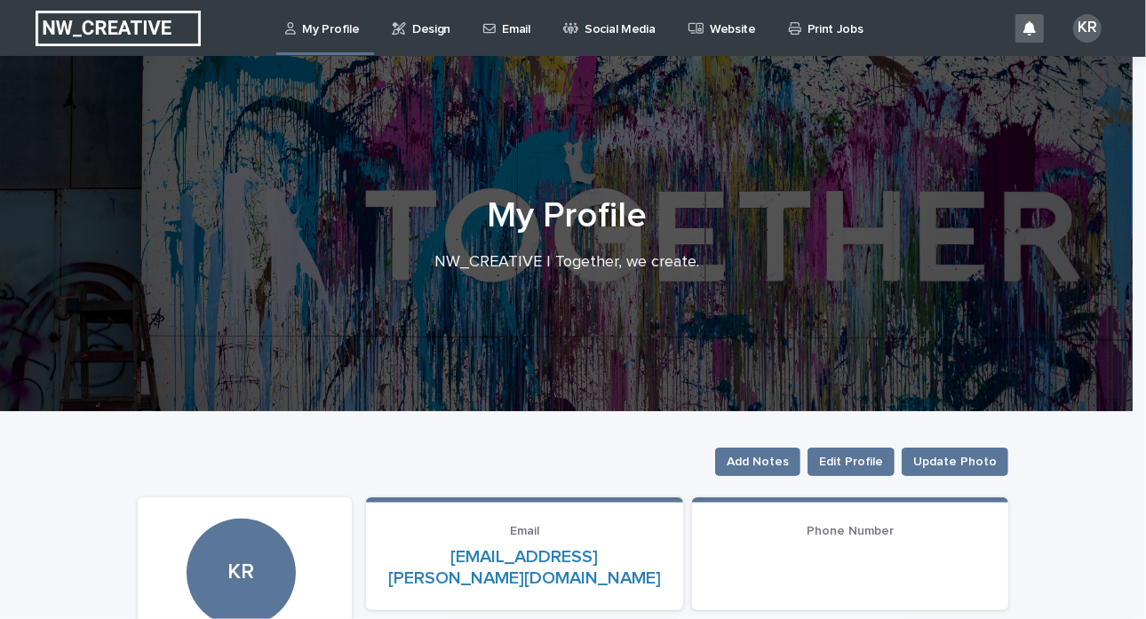
click at [419, 15] on p "Design" at bounding box center [431, 18] width 38 height 37
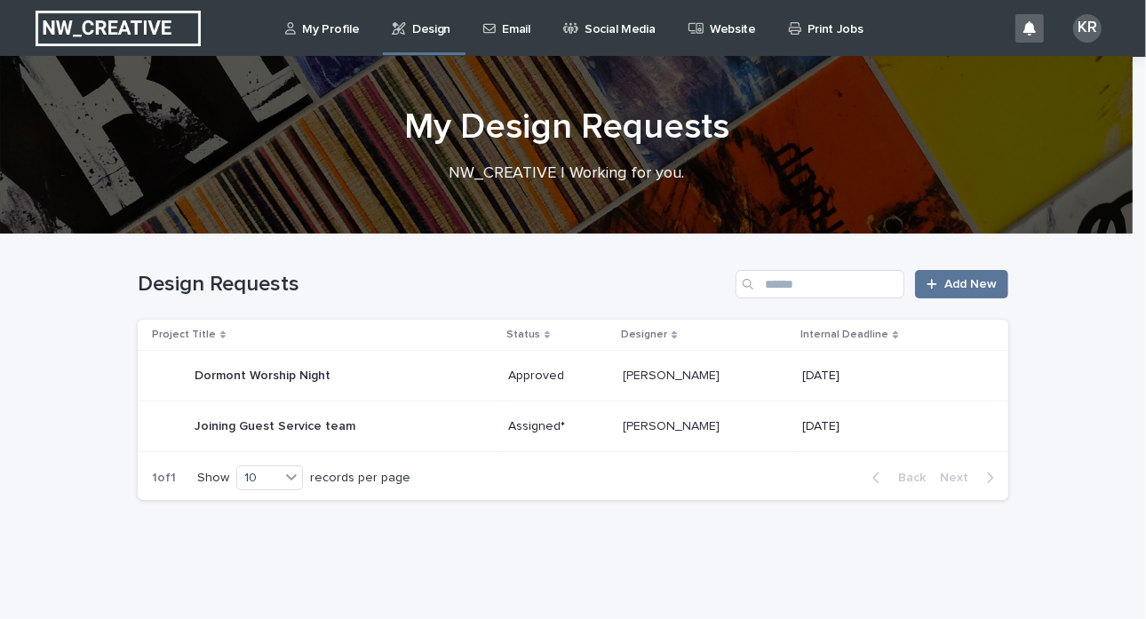
click at [328, 374] on div "Dormont Worship Night Dormont Worship Night" at bounding box center [323, 376] width 342 height 36
